Goal: Information Seeking & Learning: Find specific fact

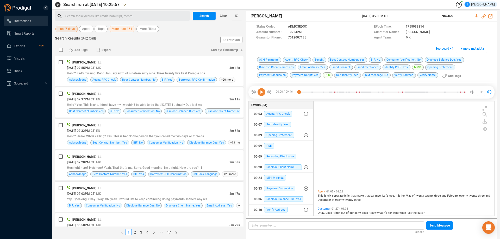
scroll to position [113, 178]
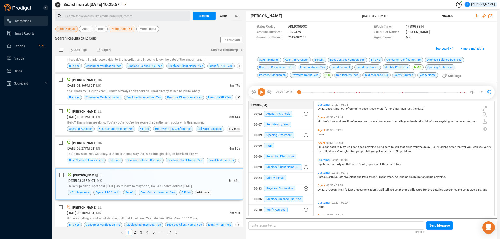
click at [223, 16] on span "Clear" at bounding box center [223, 16] width 7 height 8
click at [202, 18] on span "Search" at bounding box center [204, 16] width 9 height 8
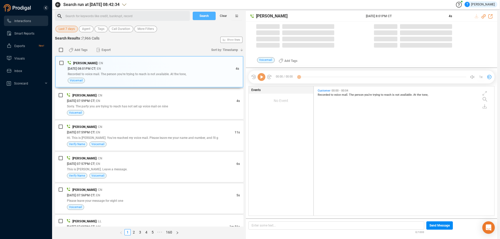
scroll to position [128, 178]
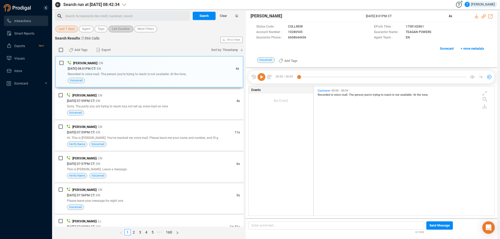
click at [119, 29] on span "Call Duration" at bounding box center [121, 29] width 19 height 7
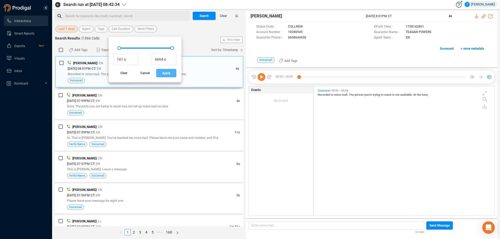
click at [164, 73] on span "Apply" at bounding box center [166, 73] width 8 height 8
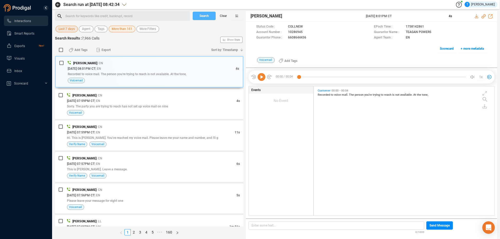
click at [203, 16] on span "Search" at bounding box center [204, 16] width 9 height 8
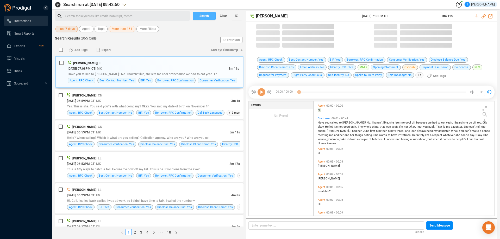
scroll to position [113, 178]
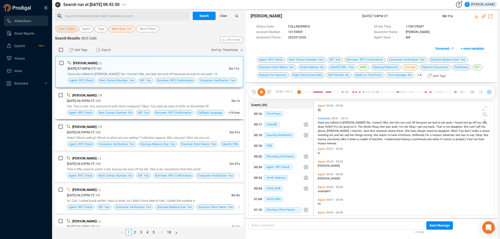
click at [133, 96] on div "[PERSON_NAME] | CN" at bounding box center [153, 95] width 173 height 5
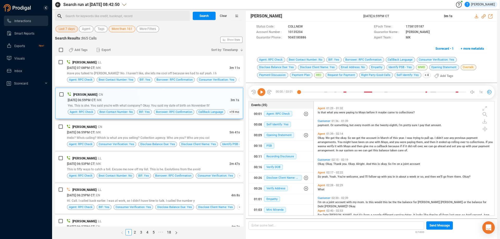
scroll to position [147, 0]
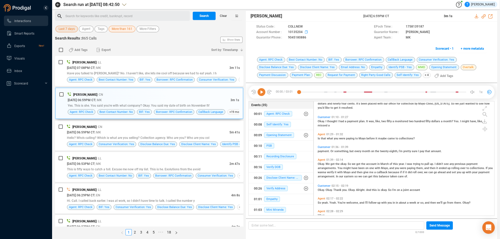
click at [306, 33] on icon at bounding box center [307, 32] width 4 height 4
click at [261, 92] on icon at bounding box center [262, 92] width 8 height 8
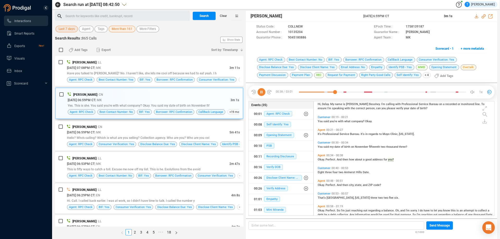
scroll to position [44, 0]
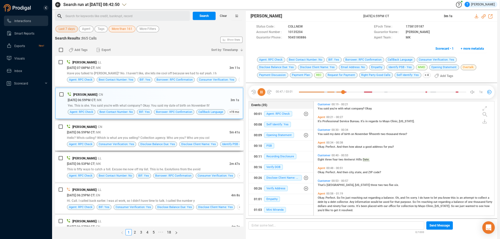
click at [149, 137] on span "Hello? Who's calling? Which is what are you selling? Collection agency. Who are…" at bounding box center [138, 138] width 143 height 4
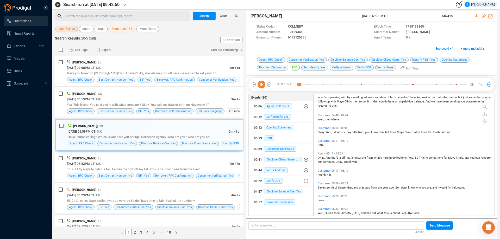
scroll to position [529, 0]
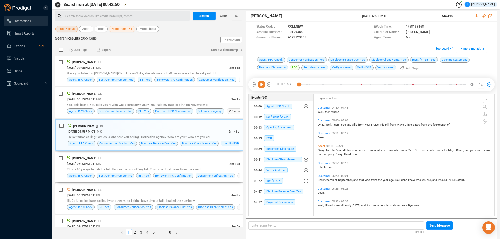
click at [210, 161] on div "[PERSON_NAME] | LL" at bounding box center [153, 158] width 173 height 5
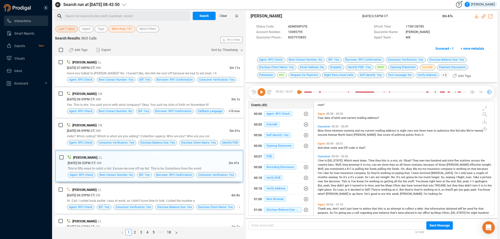
scroll to position [78, 0]
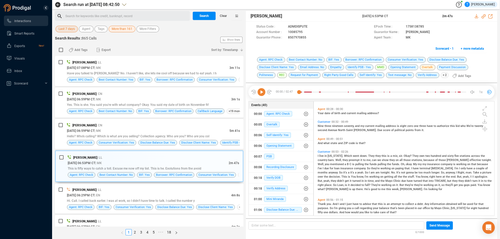
click at [323, 156] on span "live" at bounding box center [321, 156] width 5 height 3
click at [263, 93] on icon at bounding box center [262, 92] width 8 height 8
click at [321, 151] on span "Customer" at bounding box center [324, 151] width 13 height 3
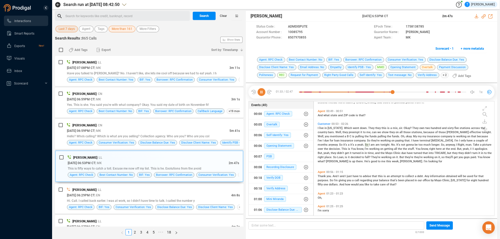
scroll to position [101, 0]
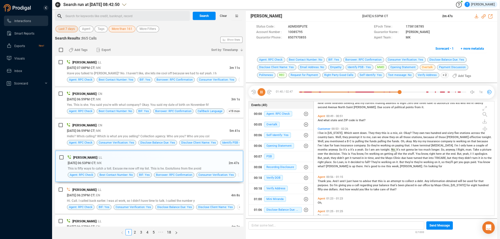
click at [262, 93] on icon at bounding box center [262, 92] width 8 height 8
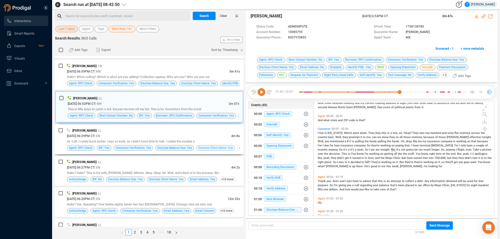
scroll to position [78, 0]
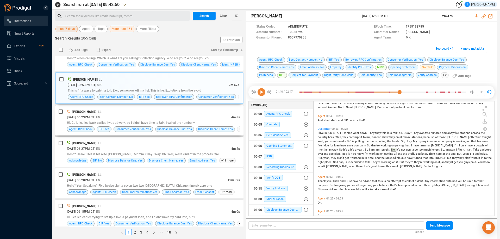
click at [198, 119] on div "[DATE] 06:29PM CT | EN" at bounding box center [149, 117] width 164 height 5
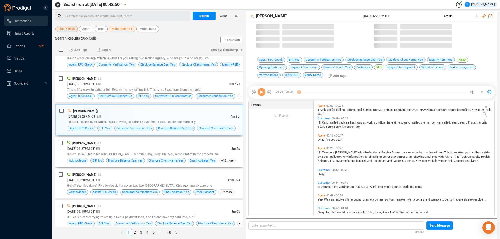
scroll to position [113, 178]
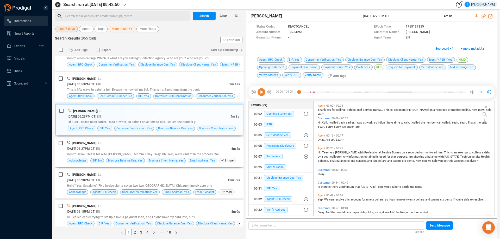
click at [186, 146] on div "[DATE] 06:27PM CT | EN" at bounding box center [149, 148] width 164 height 5
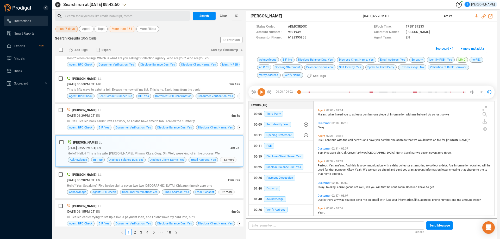
scroll to position [287, 0]
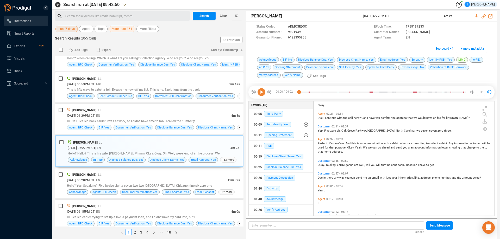
click at [262, 92] on icon at bounding box center [262, 92] width 8 height 8
click at [304, 33] on icon at bounding box center [305, 32] width 4 height 4
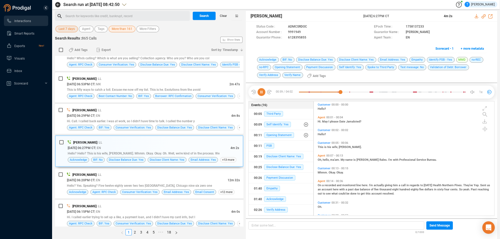
scroll to position [0, 0]
click at [263, 92] on icon at bounding box center [262, 92] width 8 height 8
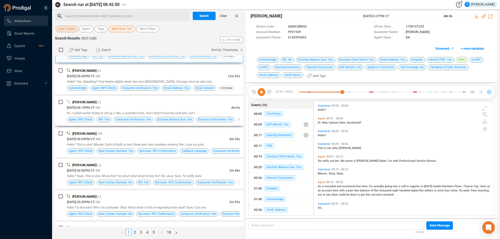
scroll to position [208, 0]
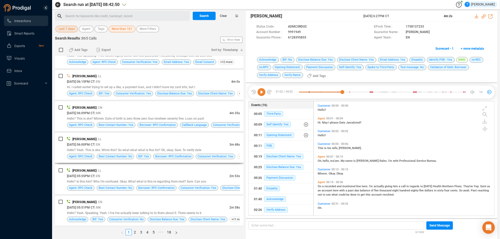
click at [199, 141] on div "[PERSON_NAME] | LL" at bounding box center [153, 139] width 173 height 5
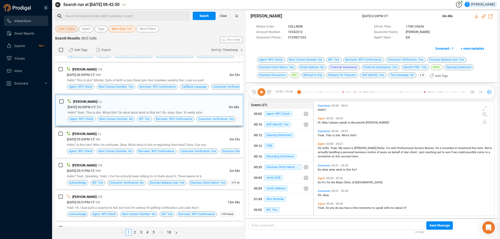
scroll to position [259, 0]
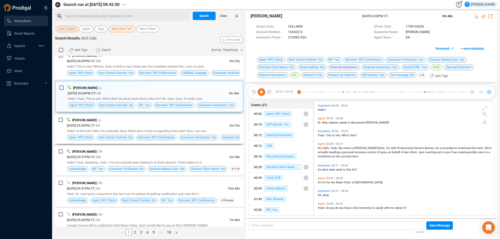
click at [204, 124] on div "[DATE] 05:55PM CT | EN" at bounding box center [148, 125] width 163 height 5
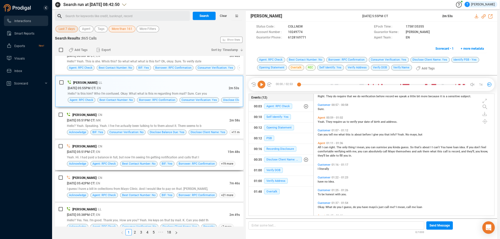
scroll to position [311, 0]
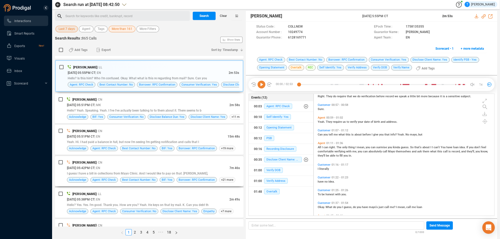
click at [192, 168] on div "[DATE] 05:42PM CT | EN" at bounding box center [148, 167] width 163 height 5
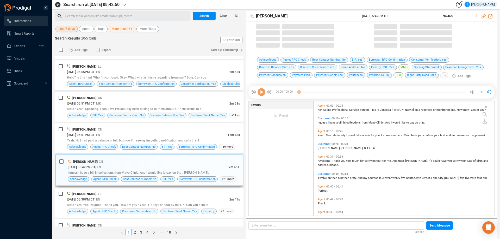
scroll to position [113, 178]
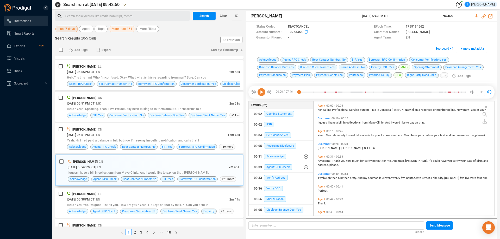
click at [306, 31] on icon at bounding box center [306, 31] width 3 height 3
click at [261, 91] on icon at bounding box center [262, 92] width 8 height 8
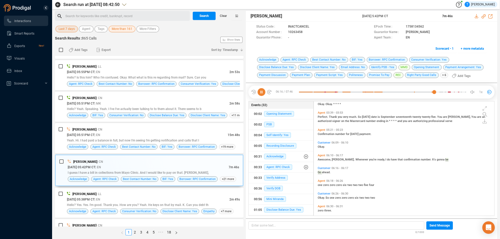
scroll to position [441, 0]
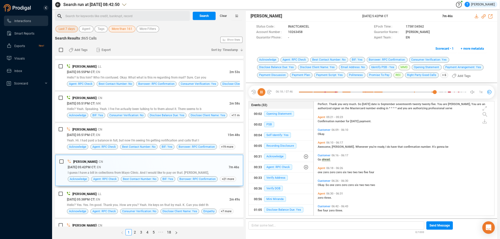
click at [262, 93] on icon at bounding box center [262, 92] width 8 height 8
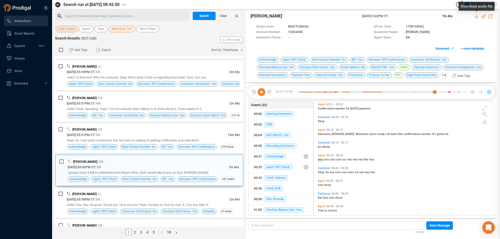
click at [477, 16] on icon at bounding box center [477, 16] width 4 height 4
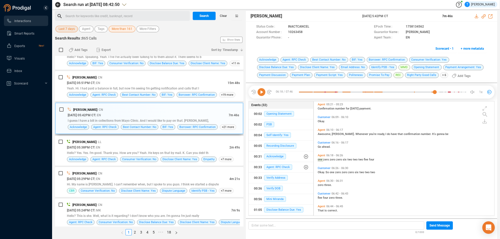
scroll to position [389, 0]
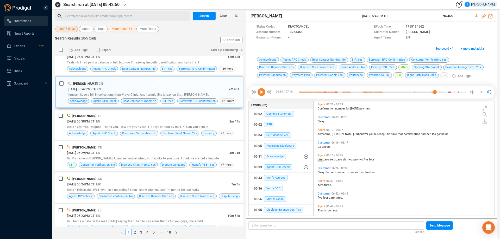
click at [101, 20] on div "Search for keywords like credit, bankrupt, record ﻿" at bounding box center [126, 16] width 123 height 8
drag, startPoint x: 88, startPoint y: 17, endPoint x: 61, endPoint y: 21, distance: 27.2
click at [61, 21] on div "Settlement Search Clear" at bounding box center [149, 17] width 189 height 12
click at [99, 31] on span "Tags" at bounding box center [101, 29] width 7 height 7
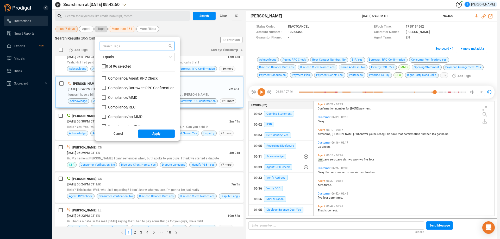
scroll to position [49, 70]
click at [109, 46] on input "text" at bounding box center [130, 46] width 55 height 6
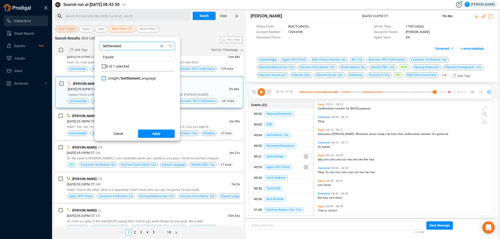
type input "Settlement"
click at [103, 78] on input "Insight/ Settlement Language" at bounding box center [104, 78] width 4 height 4
checkbox input "true"
click at [152, 136] on span "Apply" at bounding box center [156, 134] width 8 height 8
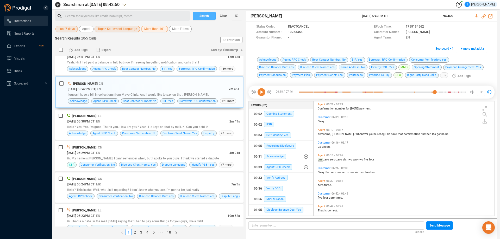
click at [201, 16] on span "Search" at bounding box center [204, 16] width 9 height 8
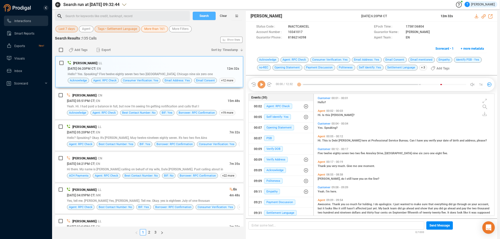
scroll to position [121, 178]
click at [144, 70] on div "[DATE] 06:20PM CT | EN" at bounding box center [147, 68] width 159 height 5
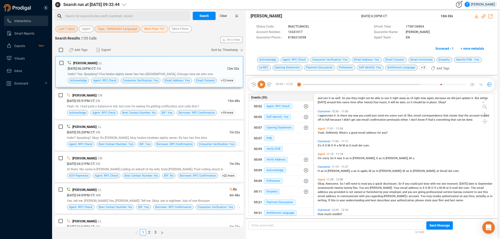
scroll to position [104, 0]
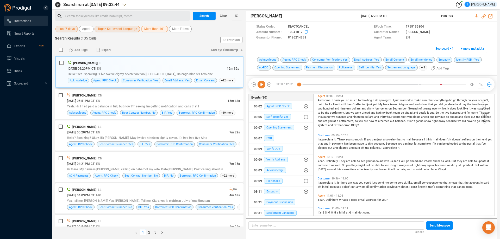
click at [305, 31] on icon at bounding box center [307, 32] width 4 height 4
click at [150, 104] on div "Yeah. Hi. I had paid a balance in full, but now I'm seeing I'm getting notifica…" at bounding box center [153, 106] width 173 height 5
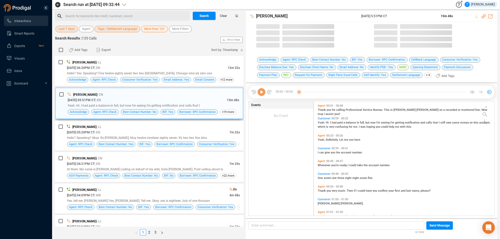
scroll to position [113, 178]
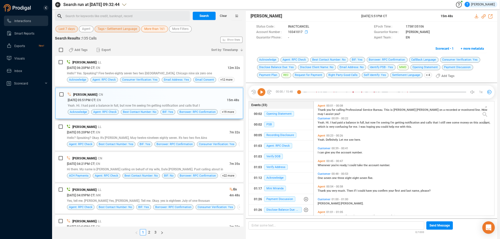
click at [306, 32] on icon at bounding box center [307, 32] width 4 height 4
click at [204, 129] on div "[PERSON_NAME] | LL" at bounding box center [153, 126] width 173 height 5
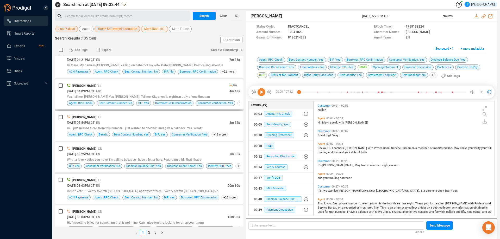
scroll to position [78, 0]
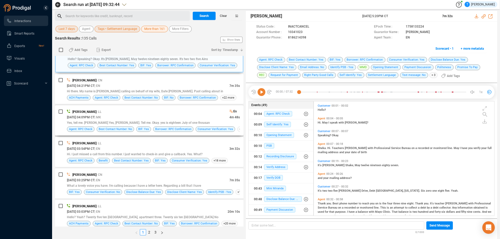
click at [179, 116] on div "[DATE] 04:09PM CT | MK" at bounding box center [148, 117] width 163 height 5
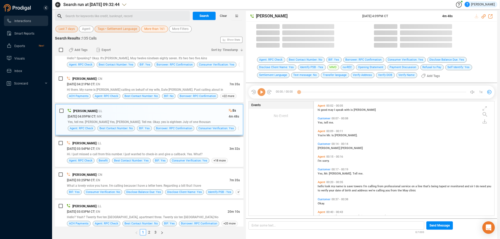
scroll to position [113, 178]
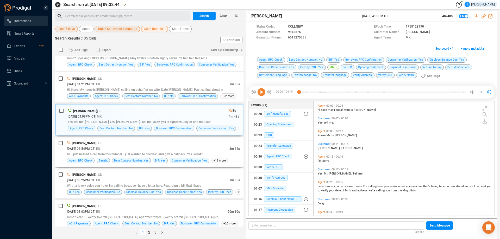
click at [180, 143] on div "[PERSON_NAME] | LL" at bounding box center [153, 143] width 173 height 5
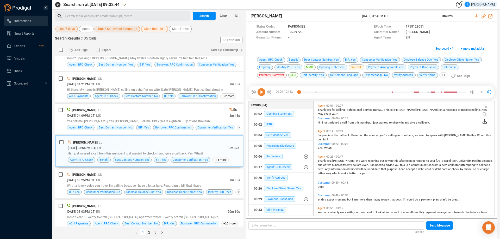
click at [485, 123] on icon at bounding box center [485, 122] width 4 height 4
click at [474, 126] on icon at bounding box center [474, 124] width 4 height 4
click at [487, 34] on div "Status Code : PAPROMISE EPoch Time : 1758128051 Account Number : 10239723 Guara…" at bounding box center [371, 39] width 251 height 35
click at [477, 16] on icon at bounding box center [476, 16] width 3 height 4
click at [306, 32] on icon at bounding box center [307, 32] width 4 height 4
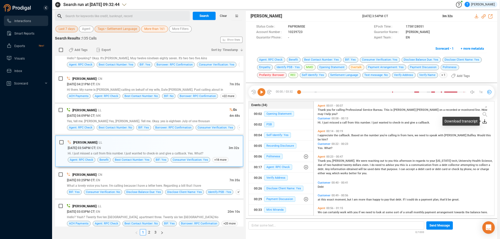
click at [486, 122] on icon at bounding box center [485, 122] width 4 height 4
click at [473, 124] on icon at bounding box center [474, 124] width 4 height 4
click at [488, 35] on div "Status Code : PAPROMISE EPoch Time : 1758128051 Account Number : 10239723 Guara…" at bounding box center [371, 39] width 251 height 35
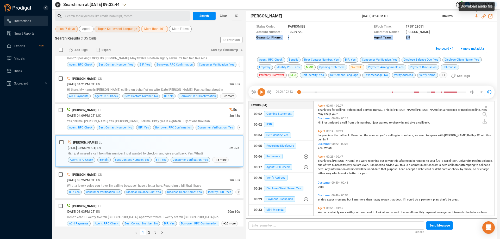
click at [477, 17] on icon at bounding box center [476, 16] width 3 height 4
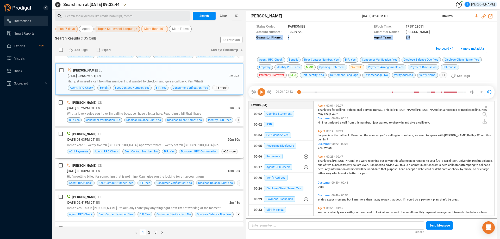
scroll to position [156, 0]
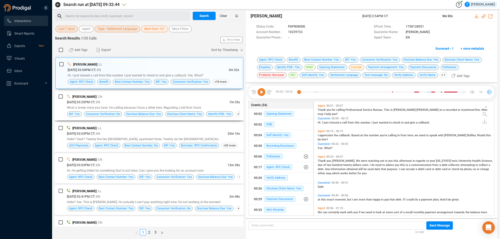
click at [202, 100] on div "[DATE] 03:25PM CT | EN" at bounding box center [148, 102] width 163 height 5
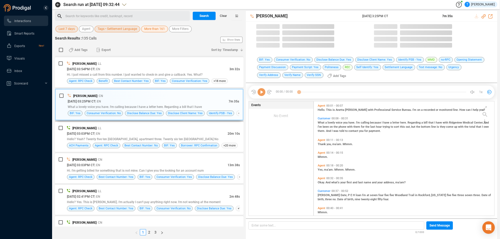
scroll to position [113, 178]
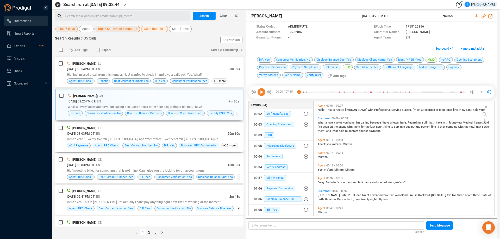
click at [192, 132] on div "[DATE] 03:03PM CT | EN" at bounding box center [147, 133] width 161 height 5
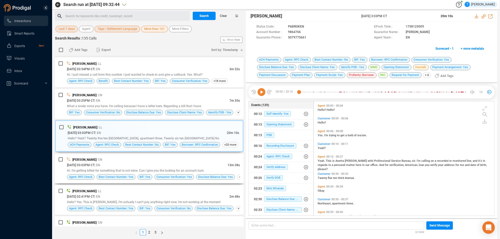
click at [189, 159] on div "[PERSON_NAME] | CN" at bounding box center [153, 159] width 173 height 5
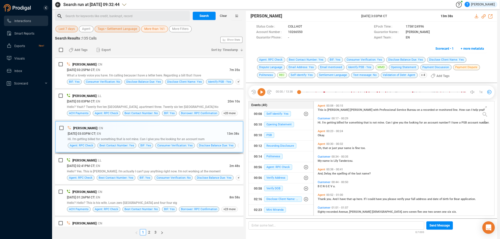
scroll to position [208, 0]
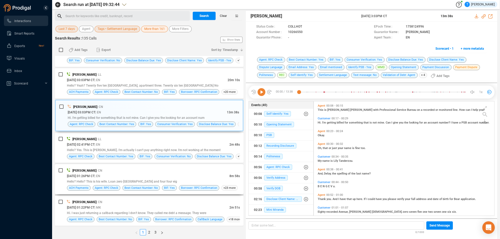
click at [190, 173] on div "[PERSON_NAME] | CN" at bounding box center [153, 170] width 173 height 5
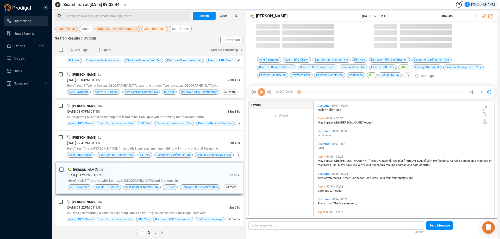
scroll to position [113, 178]
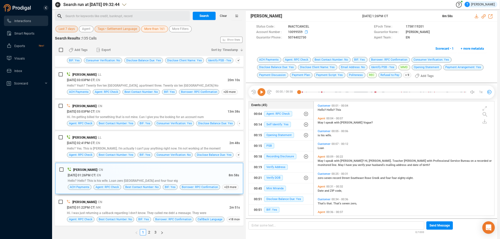
click at [306, 32] on icon at bounding box center [307, 32] width 4 height 4
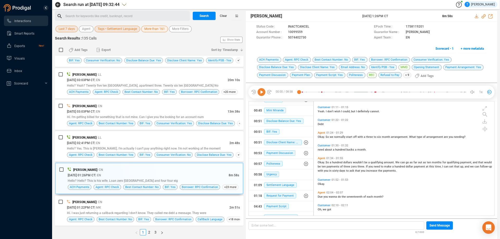
scroll to position [182, 0]
click at [485, 122] on icon at bounding box center [485, 121] width 2 height 3
click at [473, 126] on icon at bounding box center [474, 124] width 4 height 4
click at [484, 33] on span at bounding box center [459, 32] width 56 height 5
click at [477, 15] on icon at bounding box center [476, 16] width 3 height 4
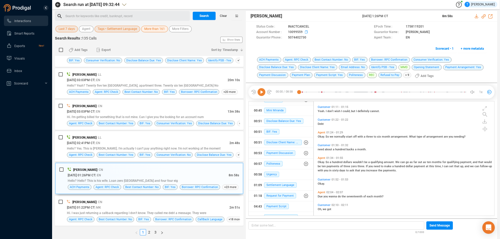
click at [307, 33] on icon at bounding box center [307, 32] width 4 height 4
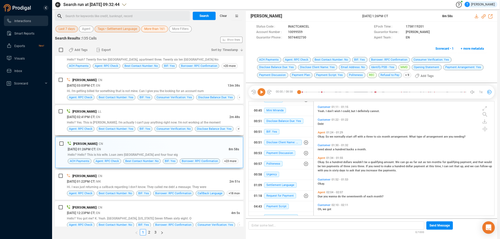
scroll to position [261, 0]
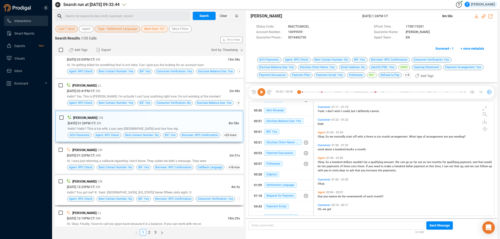
click at [184, 185] on div "[DATE] 12:23PM CT | EN" at bounding box center [149, 186] width 164 height 5
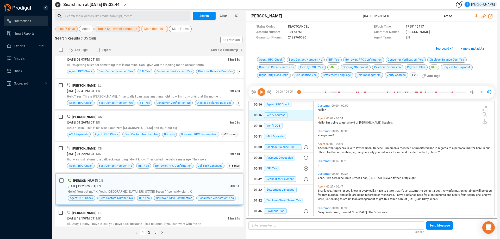
scroll to position [53, 0]
click at [365, 129] on div "Customer 00:05 - 00:06 You got me?" at bounding box center [406, 133] width 178 height 10
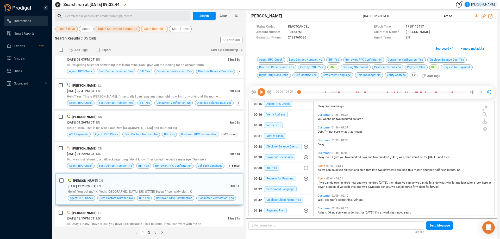
scroll to position [261, 0]
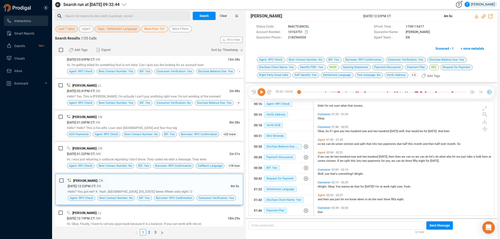
click at [305, 32] on icon at bounding box center [306, 31] width 3 height 3
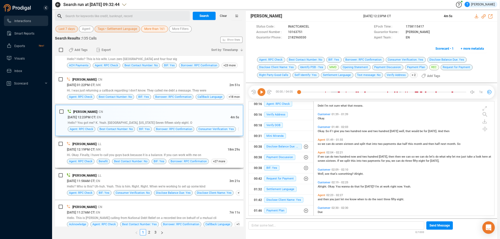
scroll to position [339, 0]
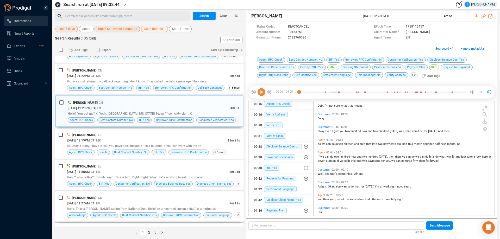
click at [201, 199] on div "[PERSON_NAME] | CN" at bounding box center [153, 197] width 173 height 5
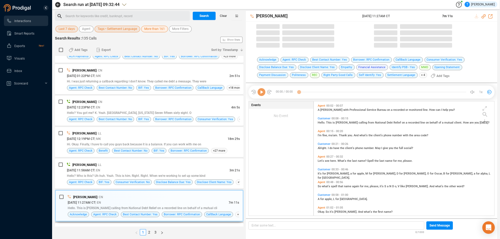
scroll to position [113, 178]
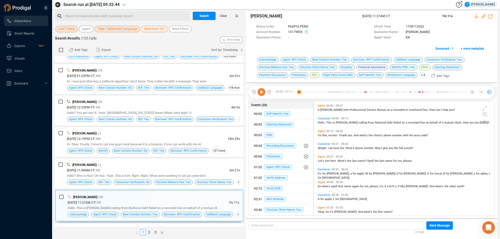
click at [306, 31] on icon at bounding box center [307, 32] width 4 height 4
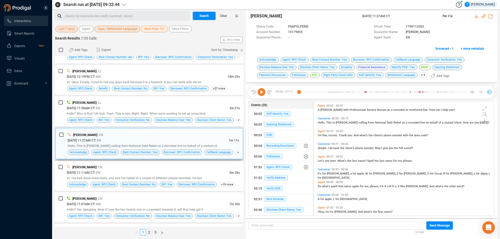
scroll to position [417, 0]
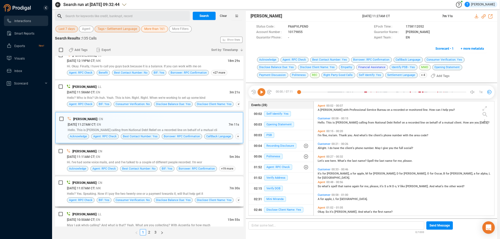
click at [193, 183] on div "[PERSON_NAME] | CN" at bounding box center [153, 182] width 173 height 5
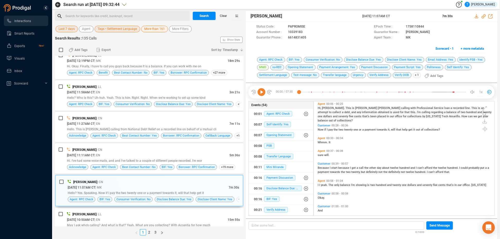
scroll to position [52, 0]
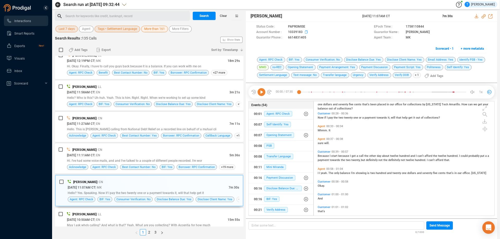
click at [305, 32] on icon at bounding box center [307, 32] width 4 height 4
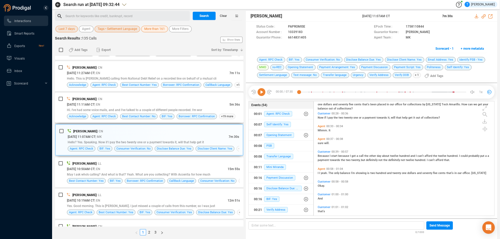
scroll to position [469, 0]
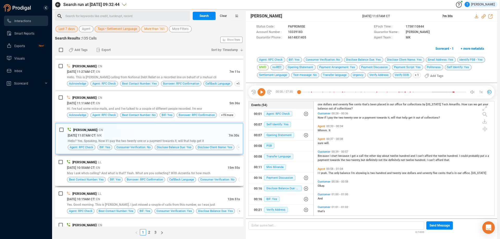
click at [188, 167] on div "[DATE] 10:50AM CT | EN" at bounding box center [147, 167] width 161 height 5
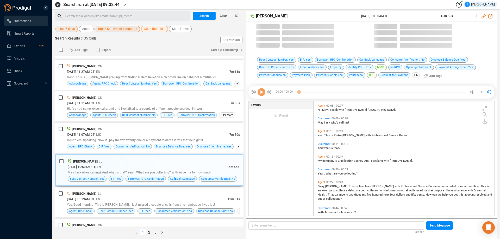
scroll to position [113, 178]
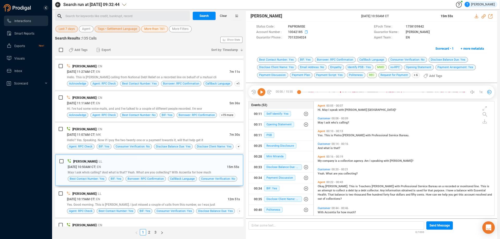
click at [306, 32] on icon at bounding box center [307, 32] width 4 height 4
click at [485, 122] on icon at bounding box center [485, 122] width 4 height 4
click at [474, 126] on icon at bounding box center [474, 124] width 4 height 4
click at [487, 25] on div "Status Code : PAPROMISE EPoch Time : 1758109842 Account Number : 10042185 Guara…" at bounding box center [371, 39] width 251 height 35
click at [478, 17] on icon at bounding box center [477, 16] width 4 height 4
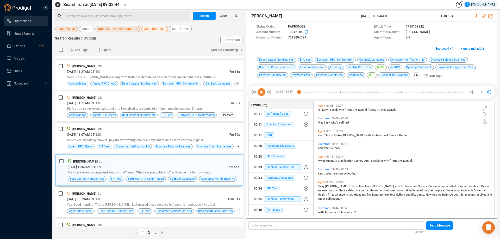
click at [306, 32] on icon at bounding box center [307, 32] width 4 height 4
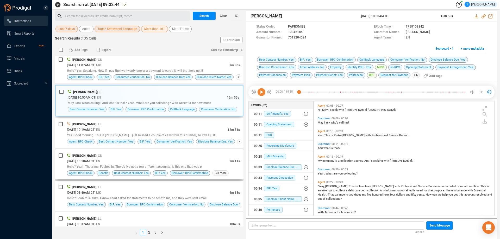
scroll to position [547, 0]
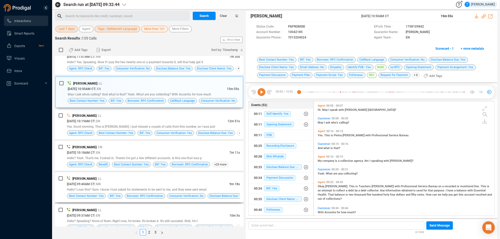
click at [184, 185] on div "[DATE] 09:40AM CT | MK" at bounding box center [148, 184] width 163 height 5
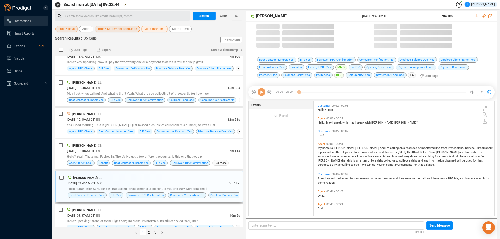
scroll to position [113, 178]
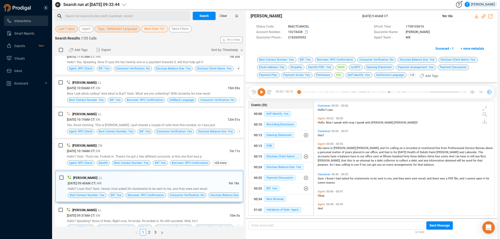
click at [307, 32] on icon at bounding box center [307, 32] width 4 height 4
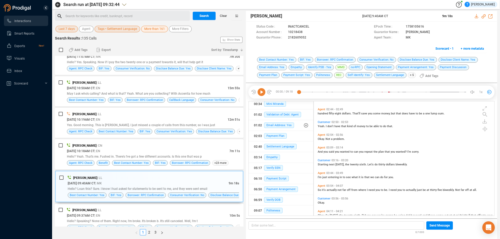
scroll to position [339, 0]
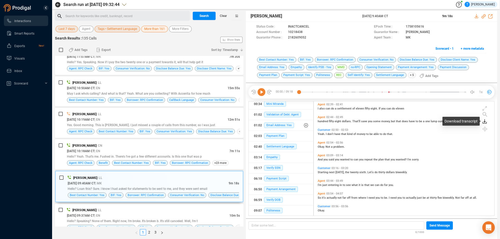
click at [485, 122] on icon at bounding box center [485, 122] width 4 height 4
click at [475, 125] on icon at bounding box center [474, 124] width 4 height 4
click at [483, 28] on span at bounding box center [456, 26] width 62 height 5
click at [477, 16] on icon at bounding box center [477, 16] width 4 height 4
click at [306, 32] on icon at bounding box center [307, 32] width 4 height 4
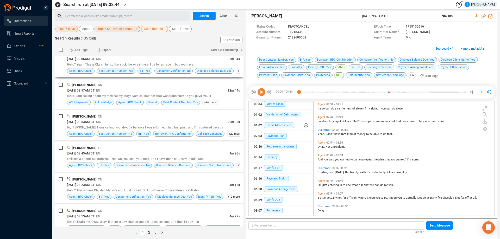
scroll to position [808, 0]
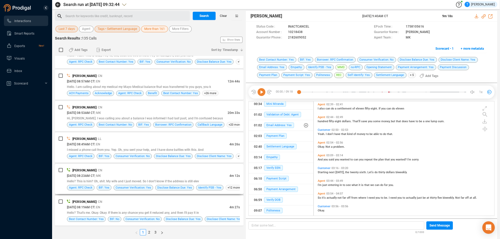
click at [189, 172] on div "[PERSON_NAME] | CN" at bounding box center [153, 170] width 173 height 5
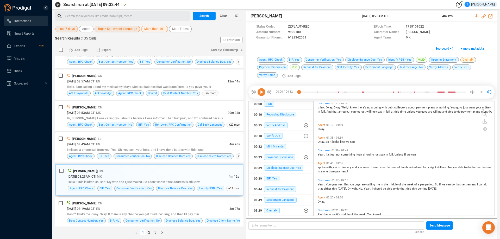
scroll to position [182, 0]
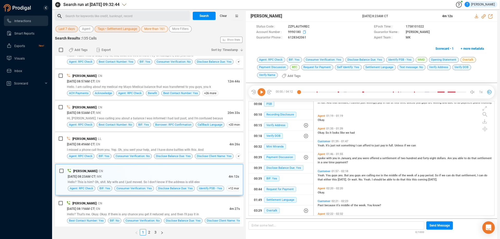
click at [304, 33] on icon at bounding box center [305, 32] width 4 height 4
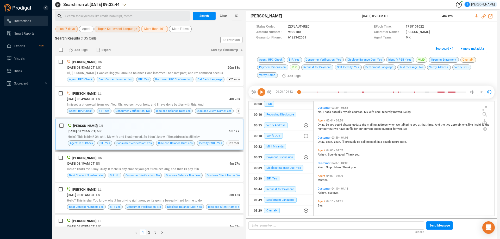
scroll to position [858, 0]
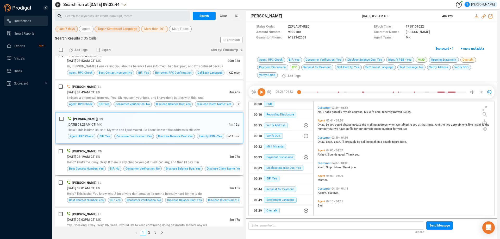
click at [189, 155] on div "[DATE] 08:19AM CT | EN" at bounding box center [148, 156] width 163 height 5
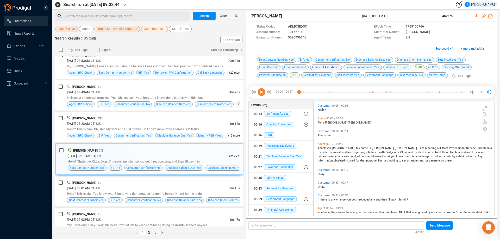
scroll to position [26, 0]
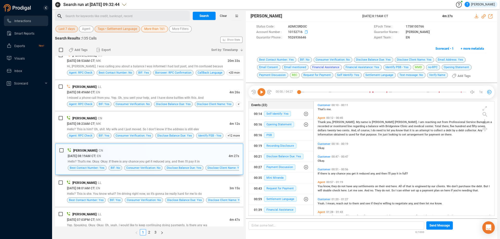
click at [305, 33] on icon at bounding box center [307, 32] width 4 height 4
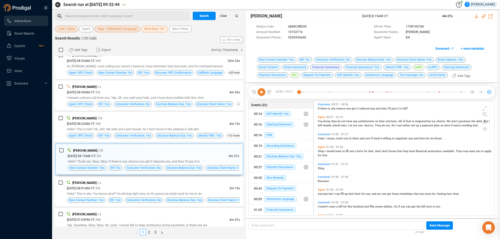
scroll to position [78, 0]
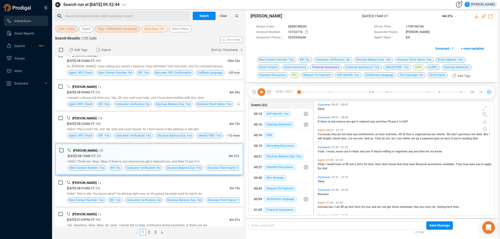
click at [306, 33] on icon at bounding box center [307, 32] width 4 height 4
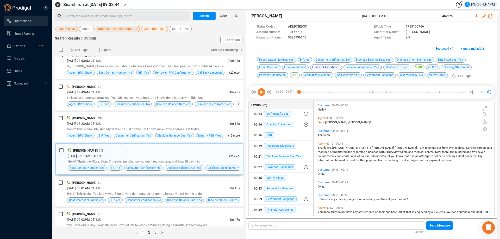
scroll to position [0, 0]
click at [477, 14] on icon at bounding box center [477, 16] width 4 height 4
click at [261, 92] on icon at bounding box center [262, 92] width 8 height 8
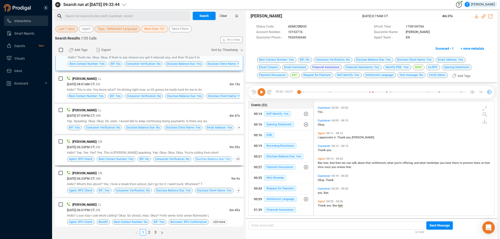
scroll to position [989, 0]
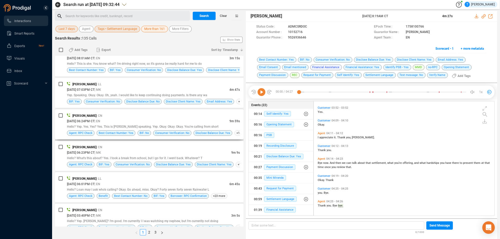
click at [197, 119] on div "[DATE] 06:24PM CT | EN" at bounding box center [148, 121] width 163 height 5
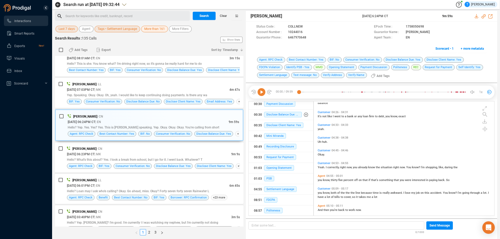
scroll to position [495, 0]
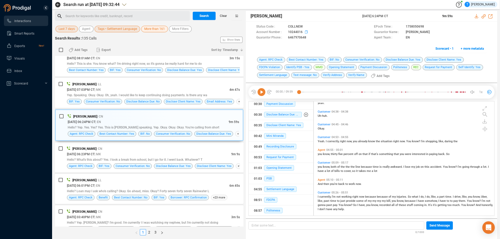
click at [306, 31] on icon at bounding box center [306, 31] width 3 height 3
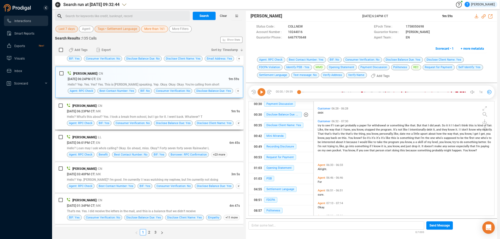
scroll to position [1039, 0]
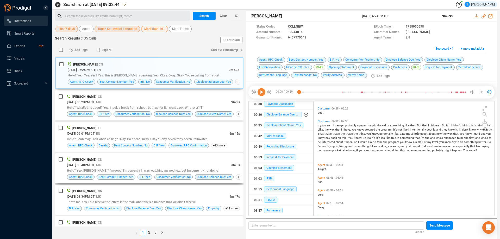
click at [198, 167] on div "[DATE] 03:40PM CT | MK" at bounding box center [149, 165] width 164 height 5
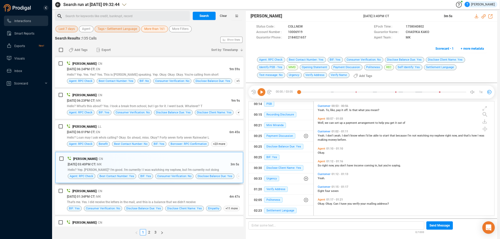
scroll to position [66, 0]
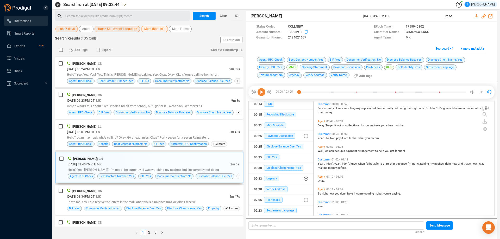
click at [307, 34] on icon at bounding box center [307, 32] width 4 height 4
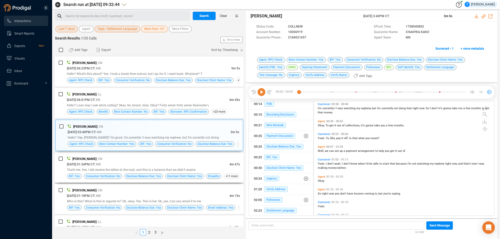
scroll to position [1091, 0]
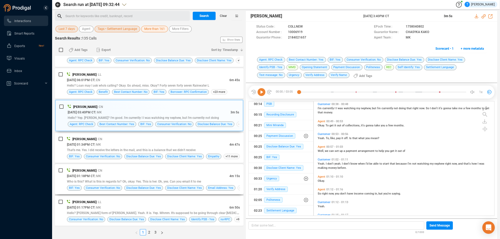
click at [198, 171] on div "[PERSON_NAME] | CN" at bounding box center [153, 170] width 173 height 5
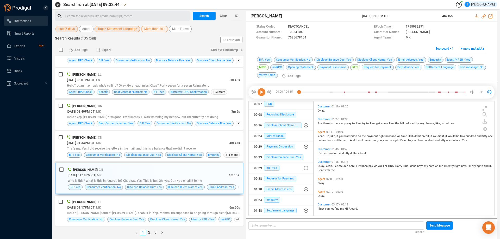
scroll to position [235, 0]
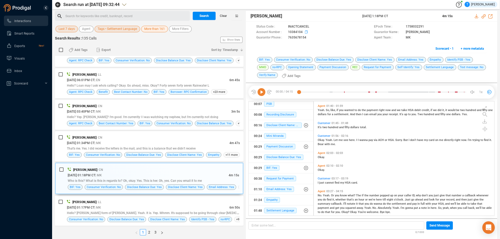
click at [306, 32] on icon at bounding box center [307, 32] width 4 height 4
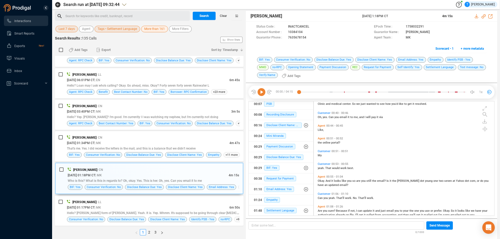
scroll to position [76, 0]
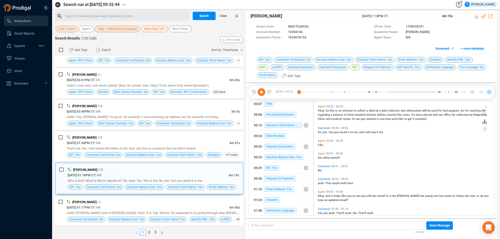
click at [486, 123] on icon at bounding box center [485, 122] width 4 height 4
click at [475, 125] on icon at bounding box center [474, 125] width 2 height 3
click at [484, 66] on div "BIF: Yes Consumer Verification: No Disclose Balance Due: Yes Disclose Client Na…" at bounding box center [371, 68] width 231 height 23
click at [477, 17] on icon at bounding box center [476, 16] width 3 height 4
click at [305, 31] on icon at bounding box center [307, 32] width 4 height 4
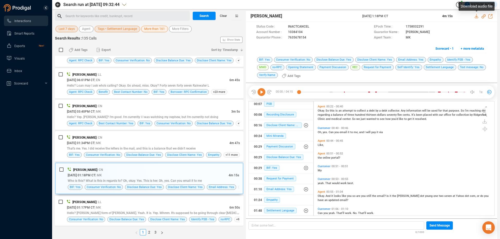
click at [476, 15] on icon at bounding box center [477, 16] width 4 height 4
click at [306, 33] on icon at bounding box center [307, 32] width 4 height 4
